Goal: Transaction & Acquisition: Book appointment/travel/reservation

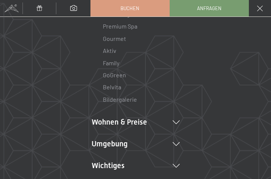
scroll to position [75, 0]
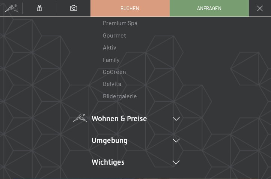
click at [169, 117] on li "Wohnen & Preise Inklusivleistungen Zimmer & Preise Liste Angebote Liste Familie…" at bounding box center [136, 118] width 88 height 11
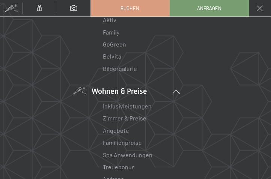
scroll to position [150, 0]
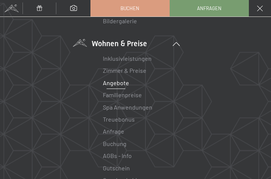
click at [123, 82] on link "Angebote" at bounding box center [116, 82] width 26 height 7
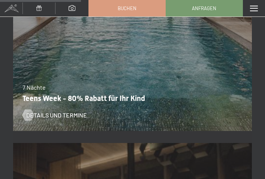
scroll to position [1238, 0]
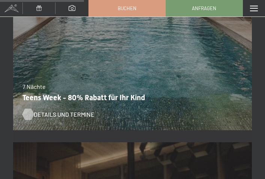
click at [35, 112] on span "Details und Termine" at bounding box center [64, 114] width 61 height 8
